Goal: Task Accomplishment & Management: Manage account settings

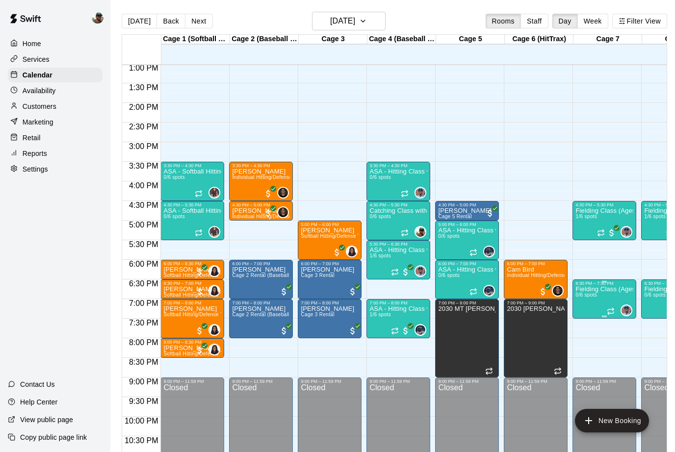
scroll to position [0, 25]
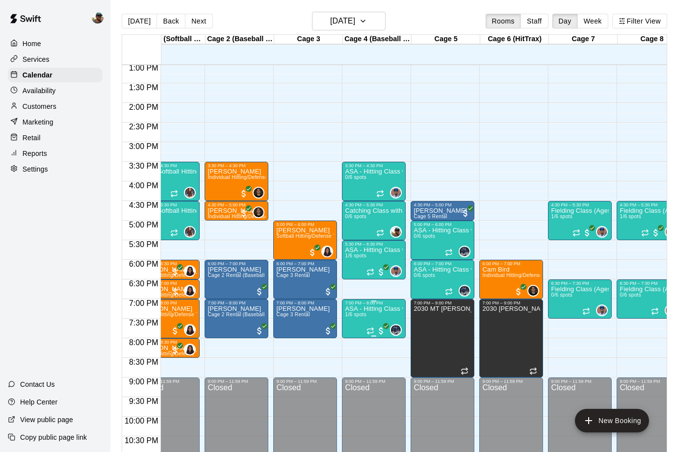
click at [354, 346] on button "edit" at bounding box center [355, 339] width 20 height 19
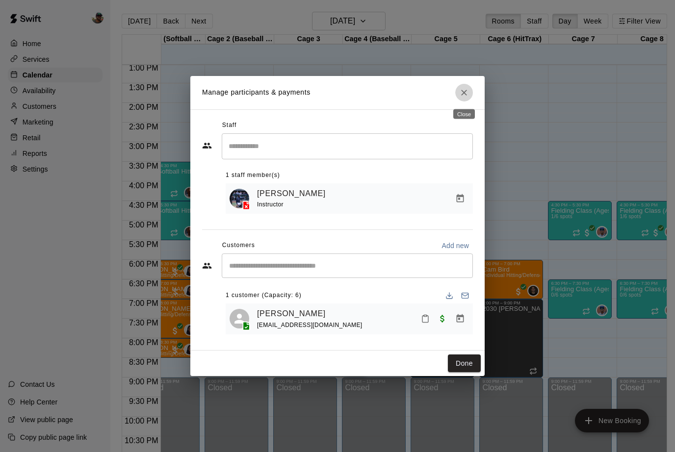
click at [465, 98] on icon "Close" at bounding box center [464, 93] width 10 height 10
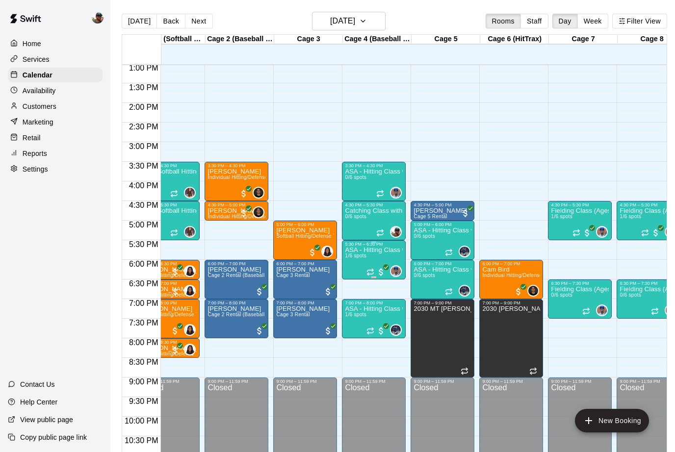
click at [368, 250] on p "ASA - Hitting Class with [PERSON_NAME] (11U-13U)" at bounding box center [374, 250] width 58 height 0
click at [356, 280] on img "edit" at bounding box center [355, 284] width 11 height 11
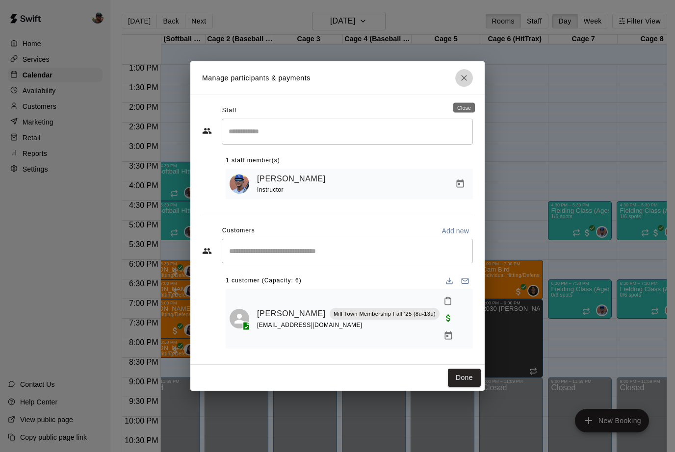
click at [461, 83] on icon "Close" at bounding box center [464, 78] width 10 height 10
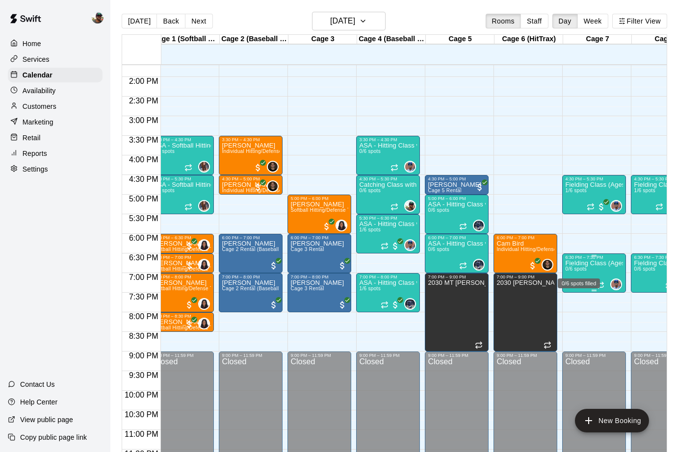
scroll to position [0, 0]
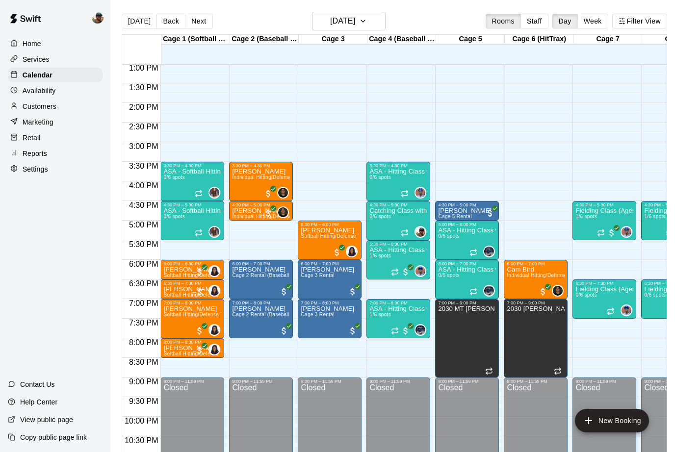
click at [37, 63] on p "Services" at bounding box center [36, 59] width 27 height 10
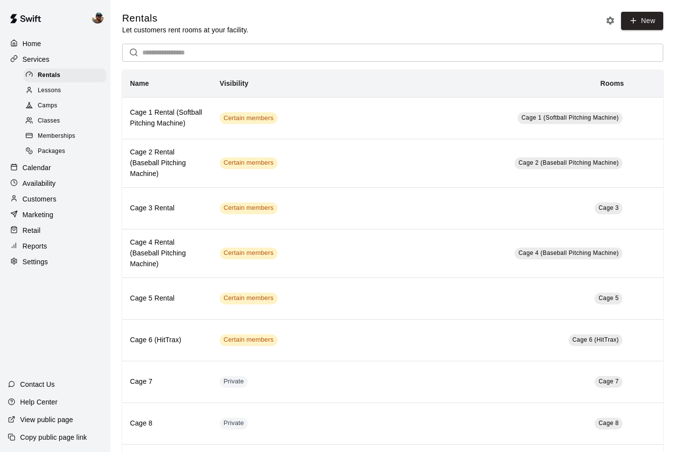
click at [49, 134] on span "Memberships" at bounding box center [56, 136] width 37 height 10
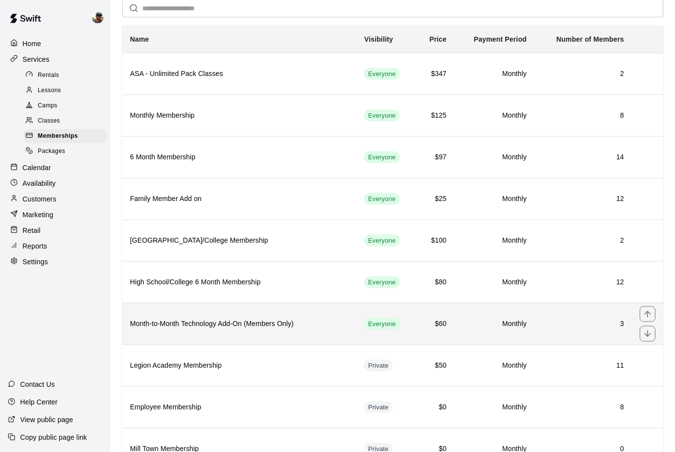
scroll to position [46, 0]
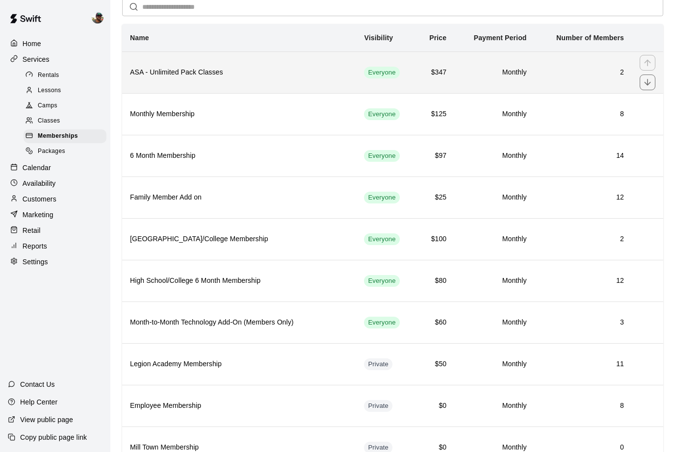
click at [623, 74] on h6 "2" at bounding box center [582, 72] width 81 height 11
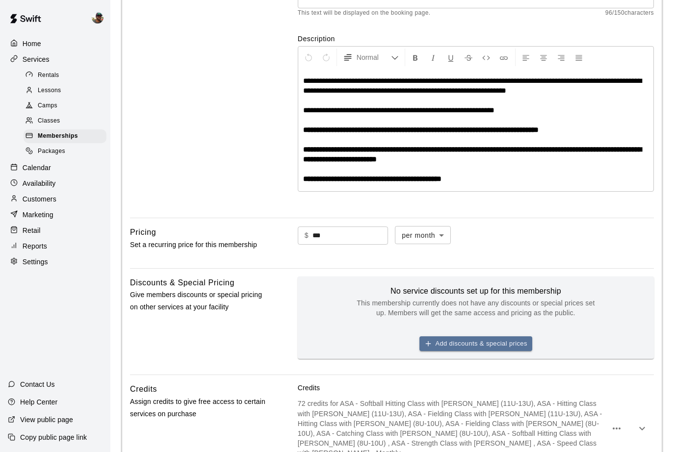
scroll to position [120, 0]
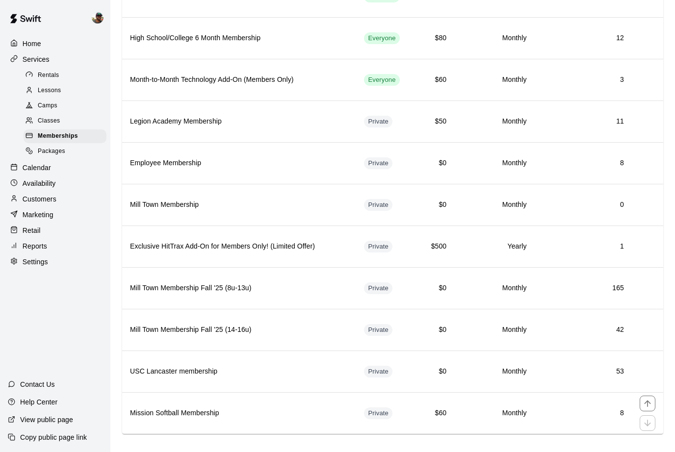
scroll to position [298, 0]
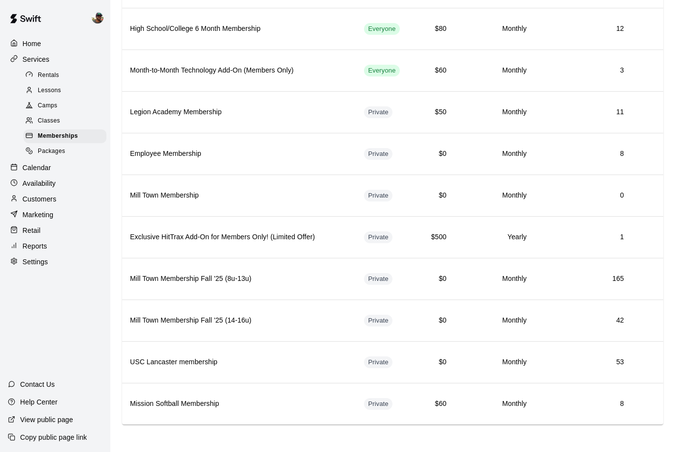
drag, startPoint x: 130, startPoint y: 81, endPoint x: 628, endPoint y: 434, distance: 609.4
click at [628, 434] on main "Memberships Charge customers on a recurring basis for discounts and special acc…" at bounding box center [392, 77] width 564 height 750
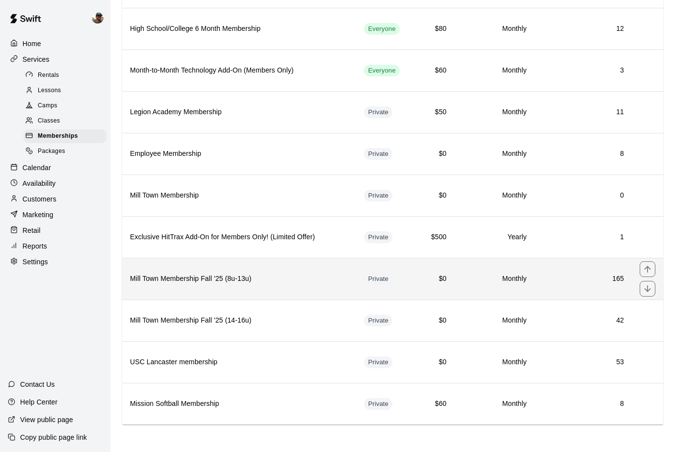
copy thead "simple table"
